Goal: Communication & Community: Answer question/provide support

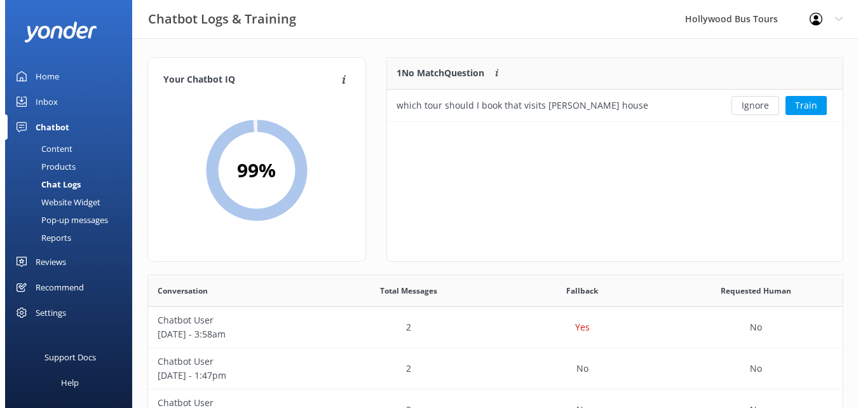
scroll to position [10, 10]
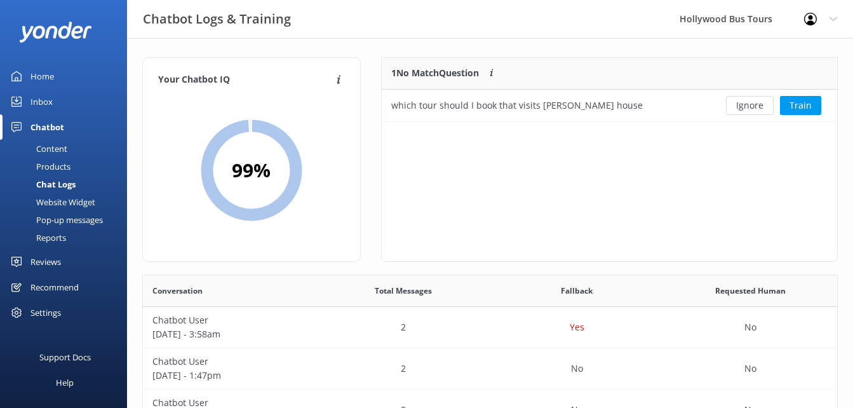
click at [45, 102] on div "Inbox" at bounding box center [41, 101] width 22 height 25
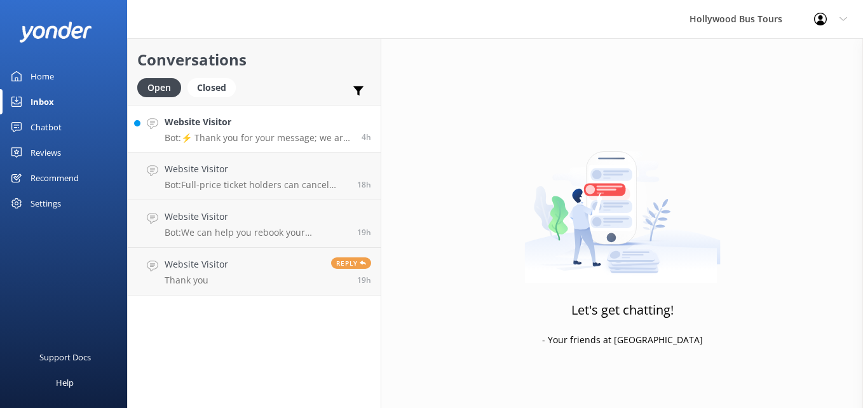
click at [288, 142] on p "Bot: ⚡ Thank you for your message; we are connecting you to a team member who w…" at bounding box center [258, 137] width 187 height 11
